Goal: Find specific page/section: Find specific page/section

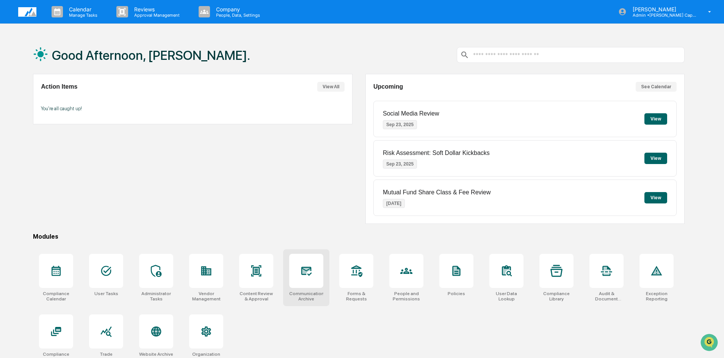
click at [306, 275] on icon at bounding box center [306, 271] width 12 height 12
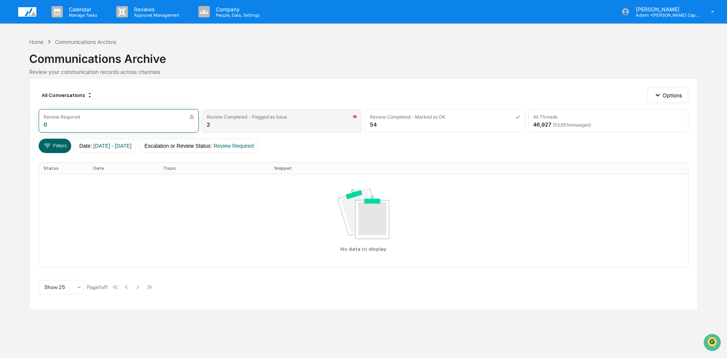
click at [252, 126] on div "Review Completed - Flagged as Issue 2" at bounding box center [282, 120] width 160 height 23
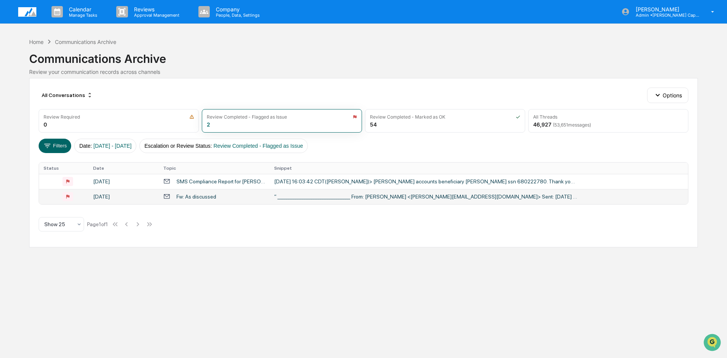
click at [216, 199] on div "Fw: As discussed" at bounding box center [214, 196] width 102 height 7
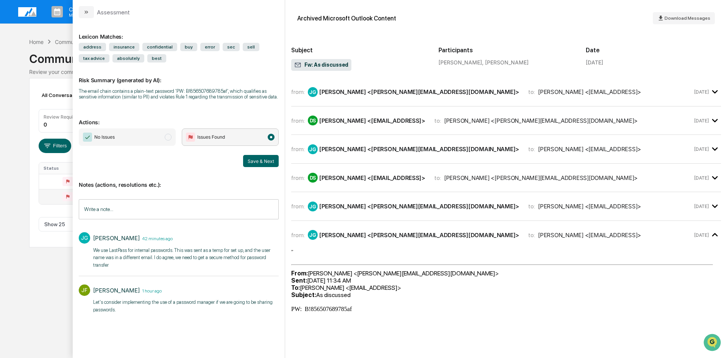
click at [39, 281] on div "Calendar Manage Tasks Reviews Approval Management Company People, Data, Setting…" at bounding box center [363, 179] width 727 height 358
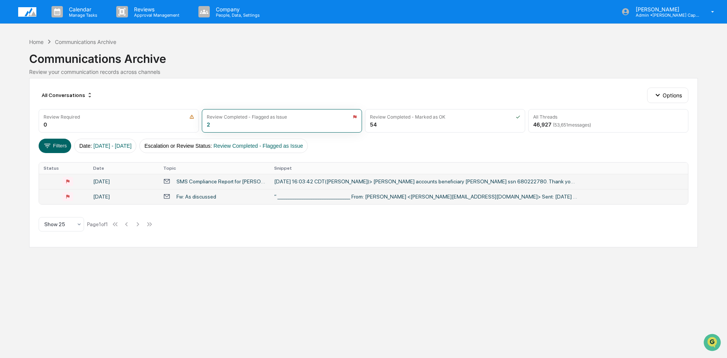
click at [224, 186] on td "SMS Compliance Report for Daniel Akre" at bounding box center [214, 181] width 111 height 15
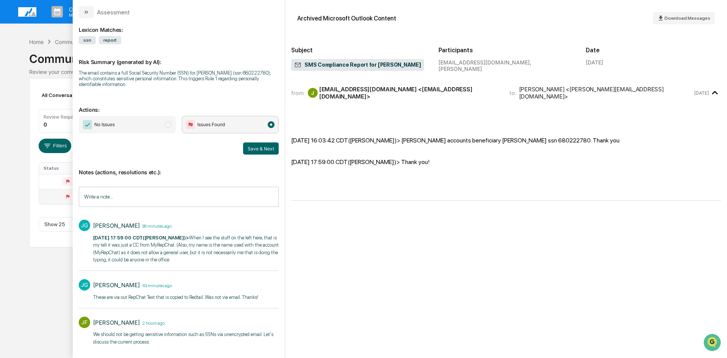
scroll to position [8, 0]
click at [37, 280] on div "Calendar Manage Tasks Reviews Approval Management Company People, Data, Setting…" at bounding box center [363, 179] width 727 height 358
